Goal: Communication & Community: Ask a question

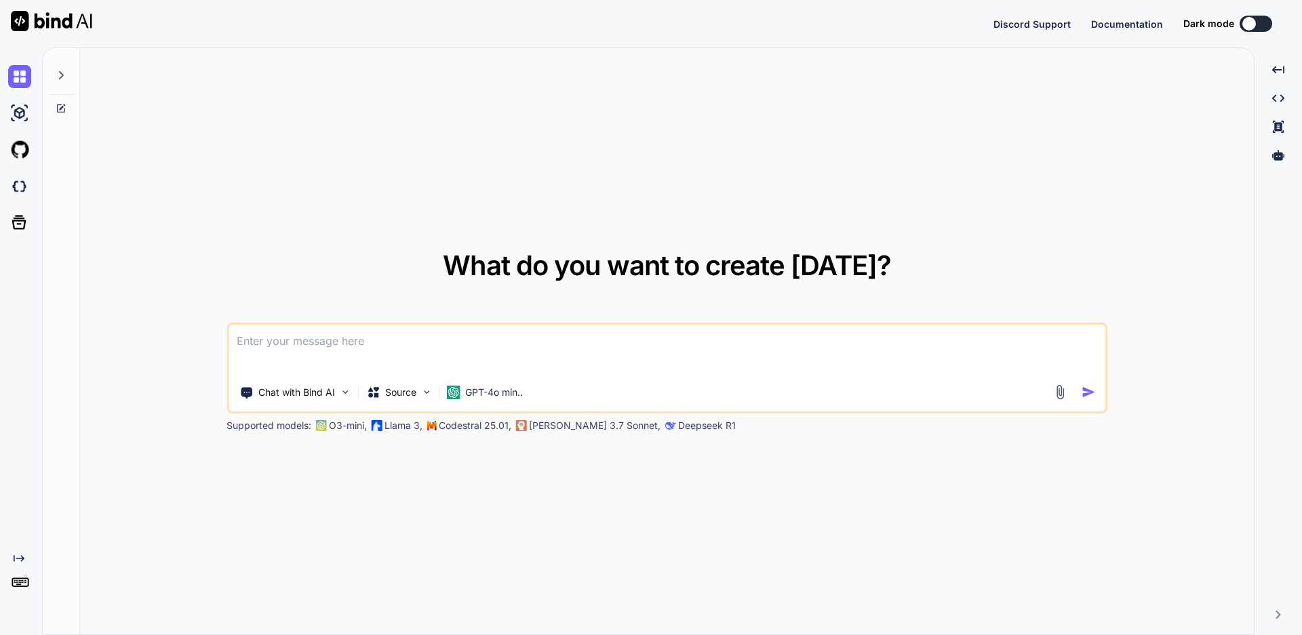
click at [342, 340] on textarea at bounding box center [667, 350] width 877 height 50
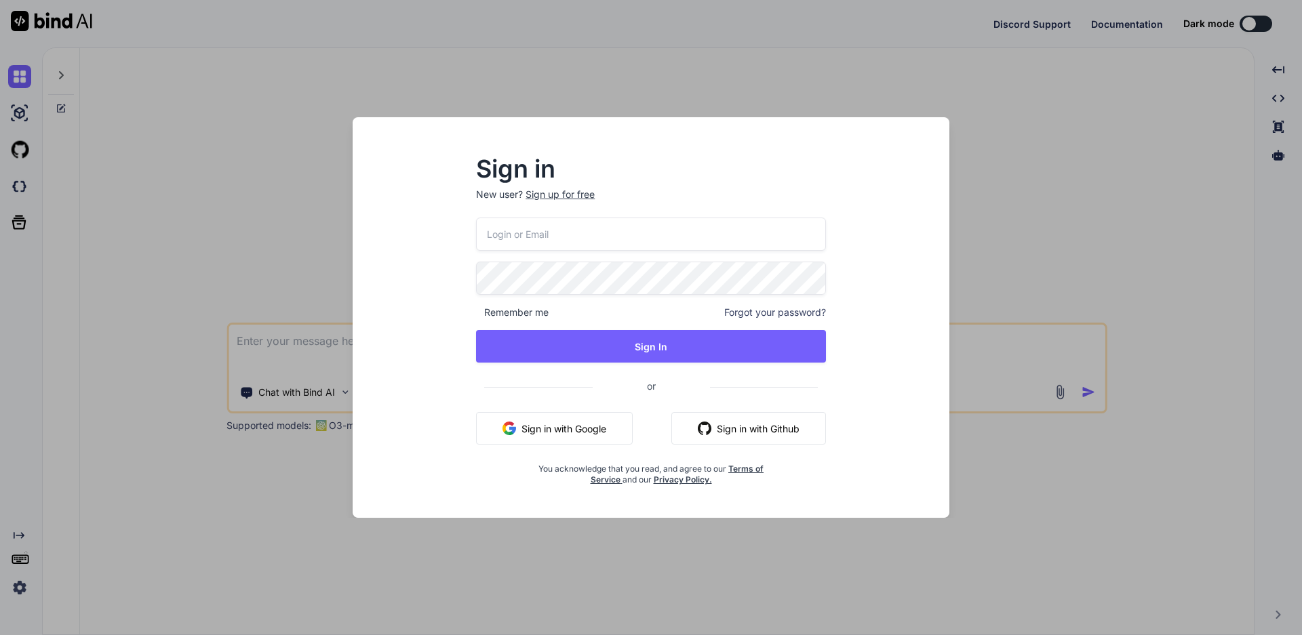
drag, startPoint x: 594, startPoint y: 427, endPoint x: 590, endPoint y: 420, distance: 7.9
click at [593, 427] on button "Sign in with Google" at bounding box center [554, 428] width 157 height 33
click at [583, 234] on input "email" at bounding box center [651, 234] width 350 height 33
type input "testqa309"
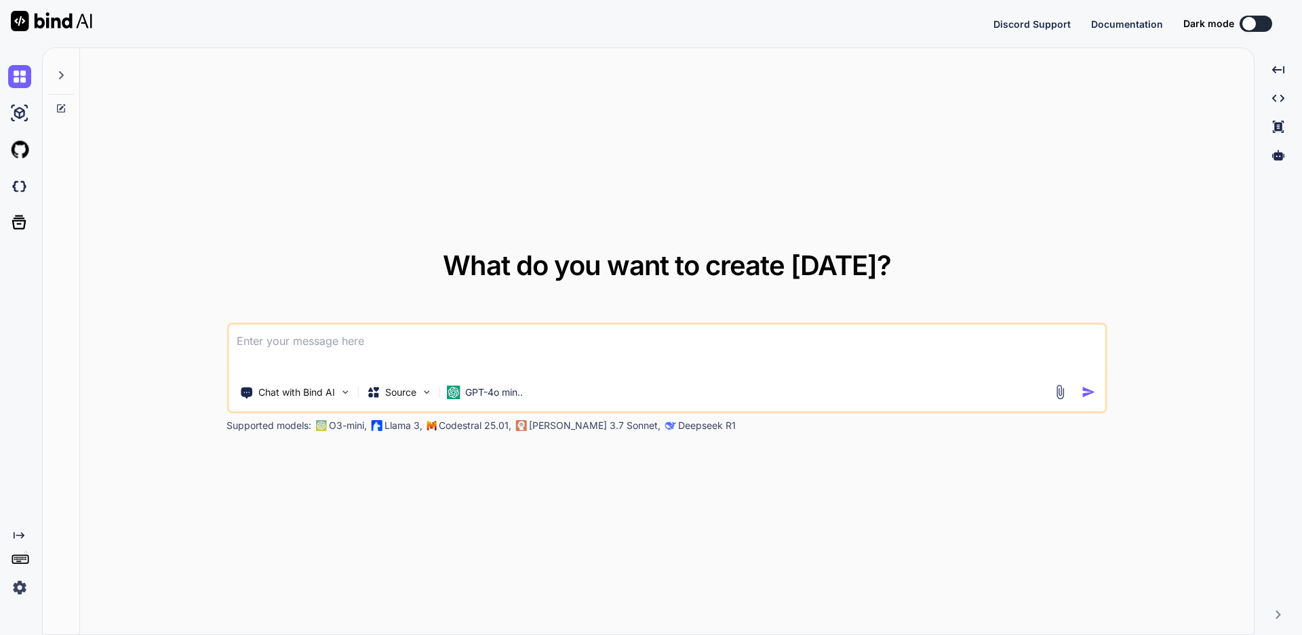
click at [348, 349] on textarea at bounding box center [667, 350] width 877 height 50
paste textarea "[DATE] 7:36:00 PM org.openqa.selenium.remote.http.WebSocket$Listener onError WA…"
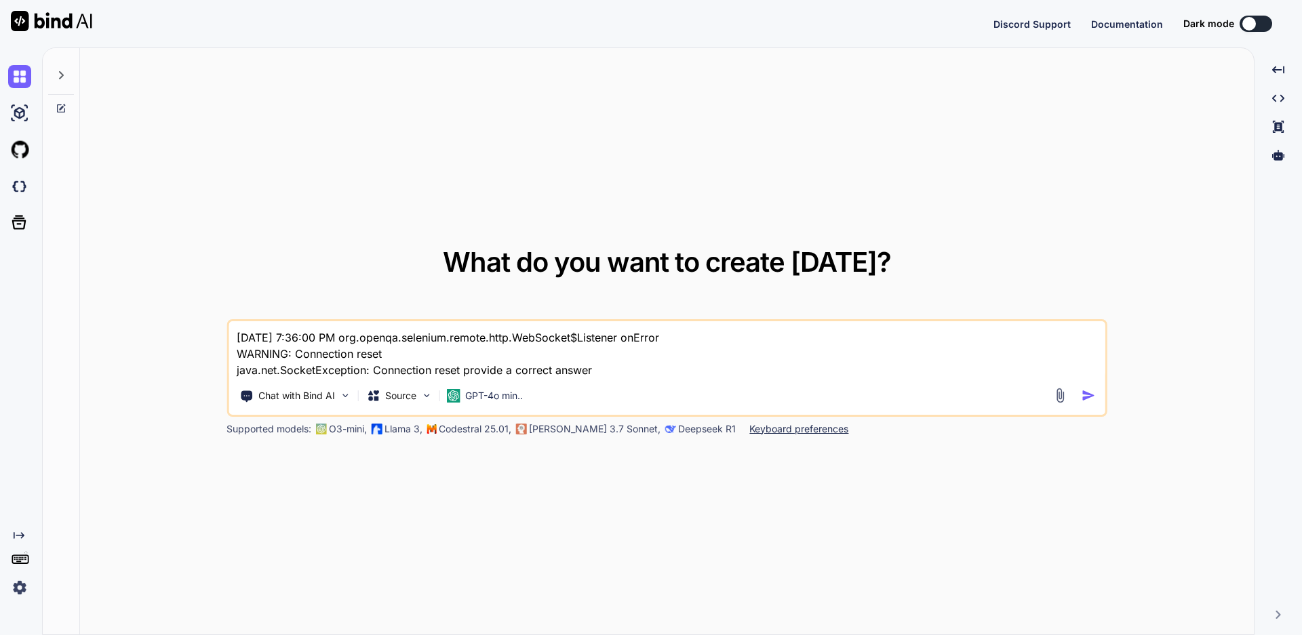
type textarea "[DATE] 7:36:00 PM org.openqa.selenium.remote.http.WebSocket$Listener onError WA…"
click at [1090, 399] on img "button" at bounding box center [1089, 396] width 14 height 14
